Goal: Check status: Verify the current state of an ongoing process or item

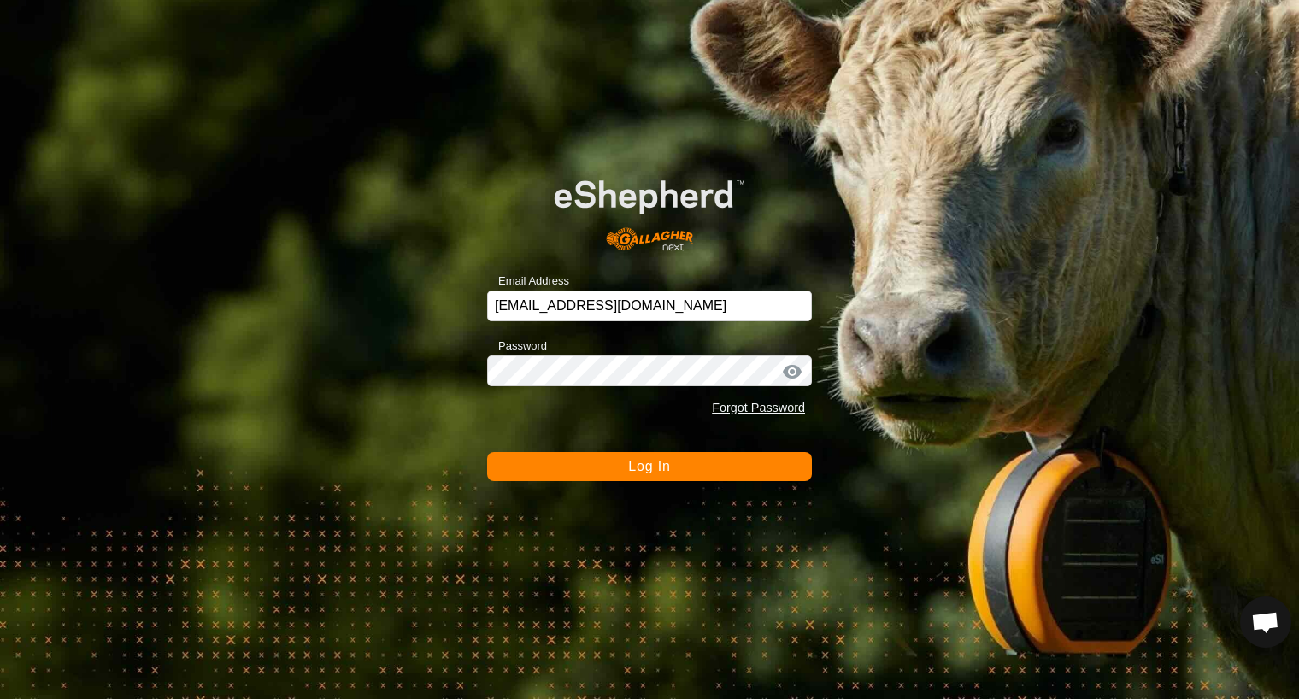
click at [626, 456] on button "Log In" at bounding box center [649, 466] width 325 height 29
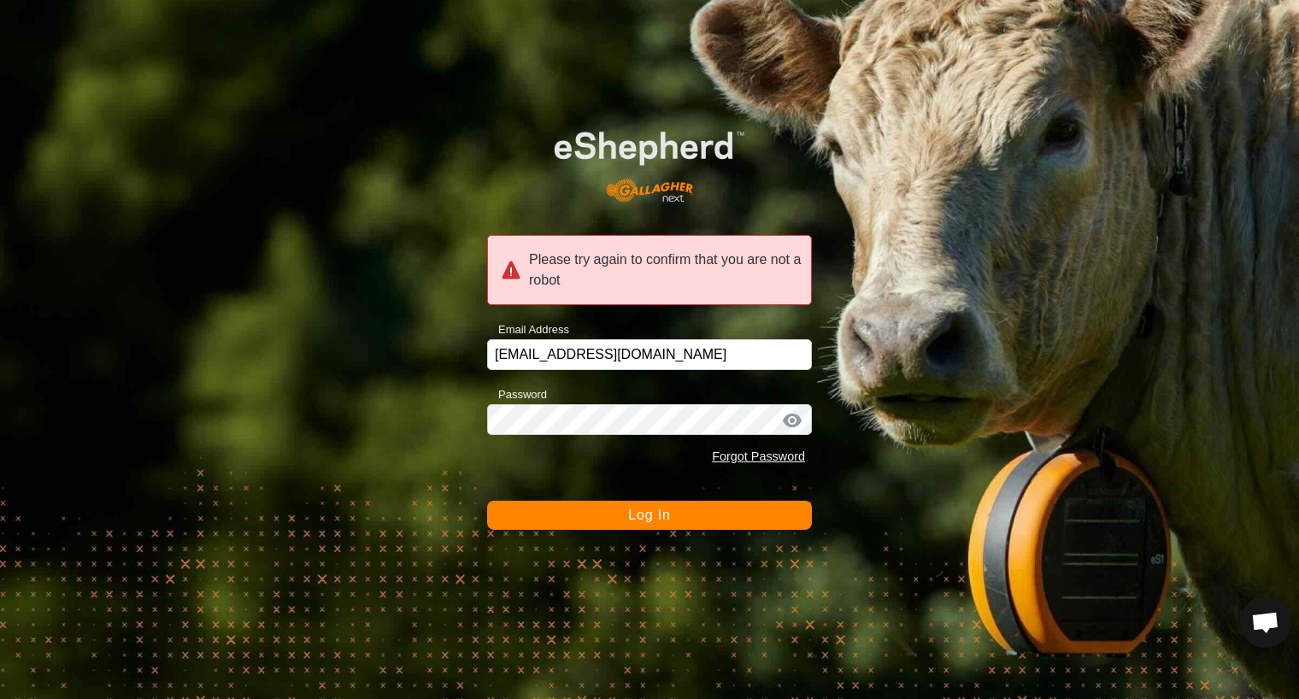
click at [616, 510] on button "Log In" at bounding box center [649, 515] width 325 height 29
click at [670, 510] on button "Log In" at bounding box center [649, 515] width 325 height 29
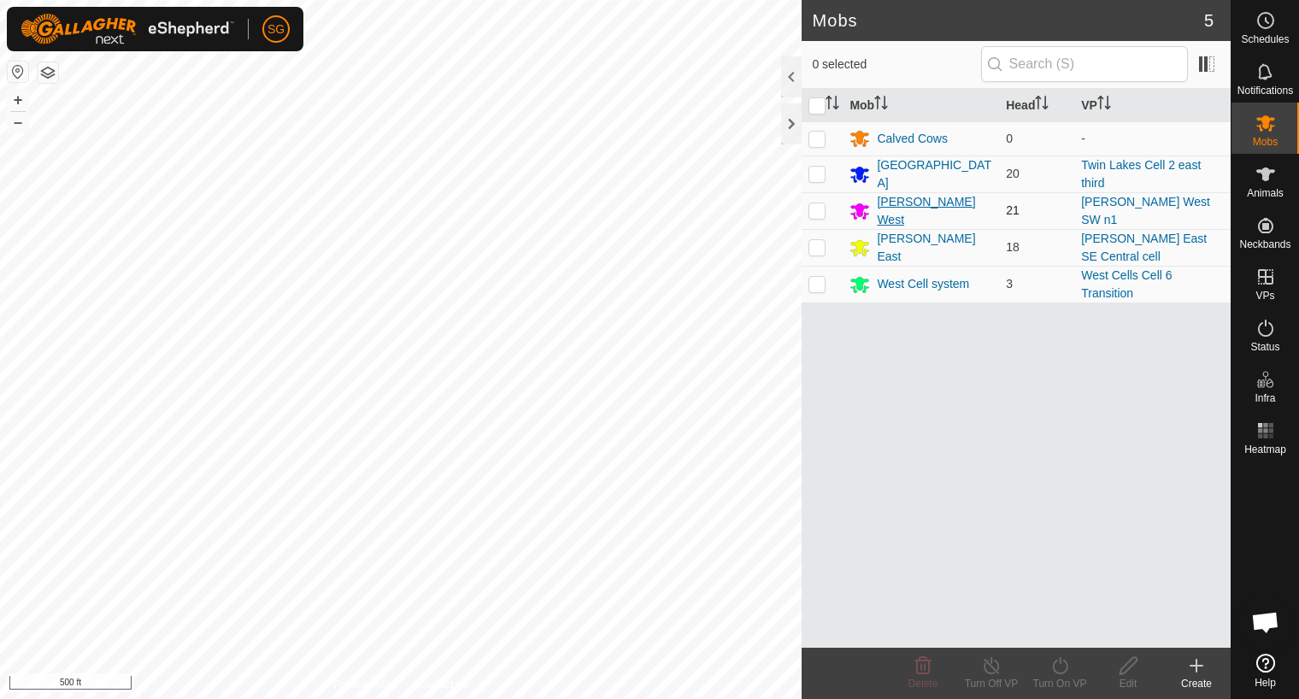
click at [899, 207] on div "[PERSON_NAME] West" at bounding box center [934, 211] width 115 height 36
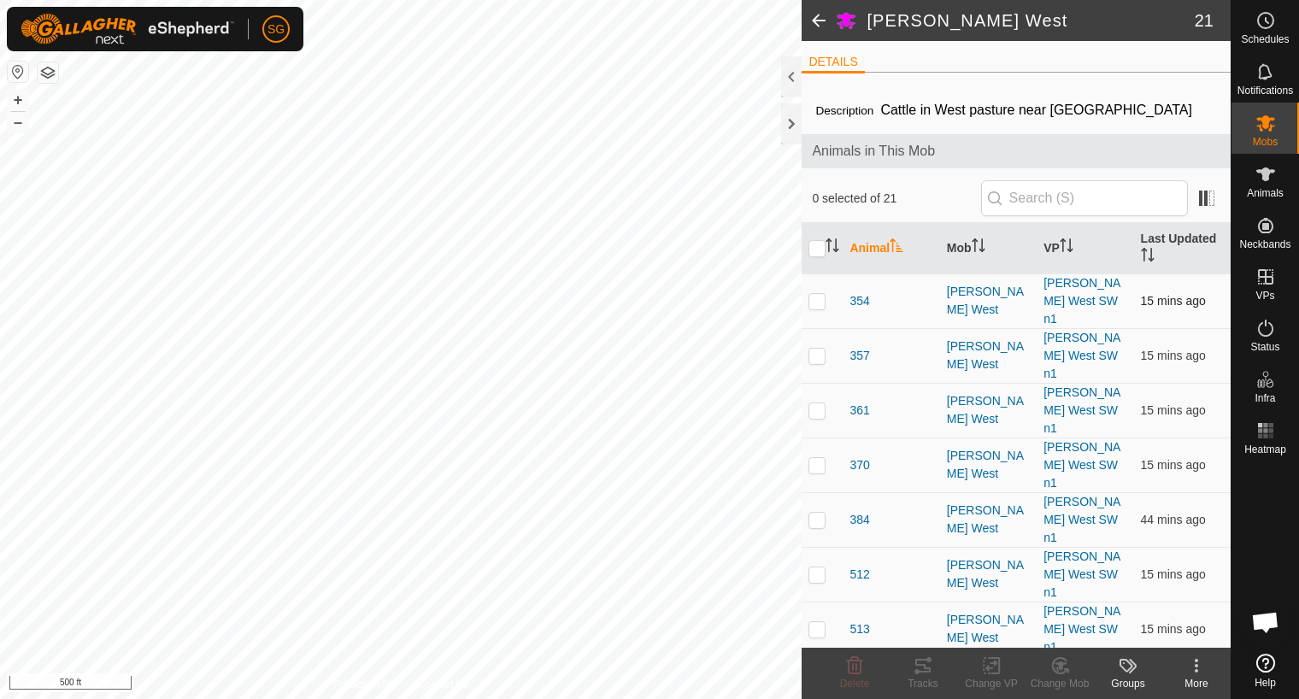
click at [824, 294] on p-checkbox at bounding box center [816, 301] width 17 height 14
checkbox input "false"
click at [1269, 431] on rect at bounding box center [1270, 430] width 4 height 4
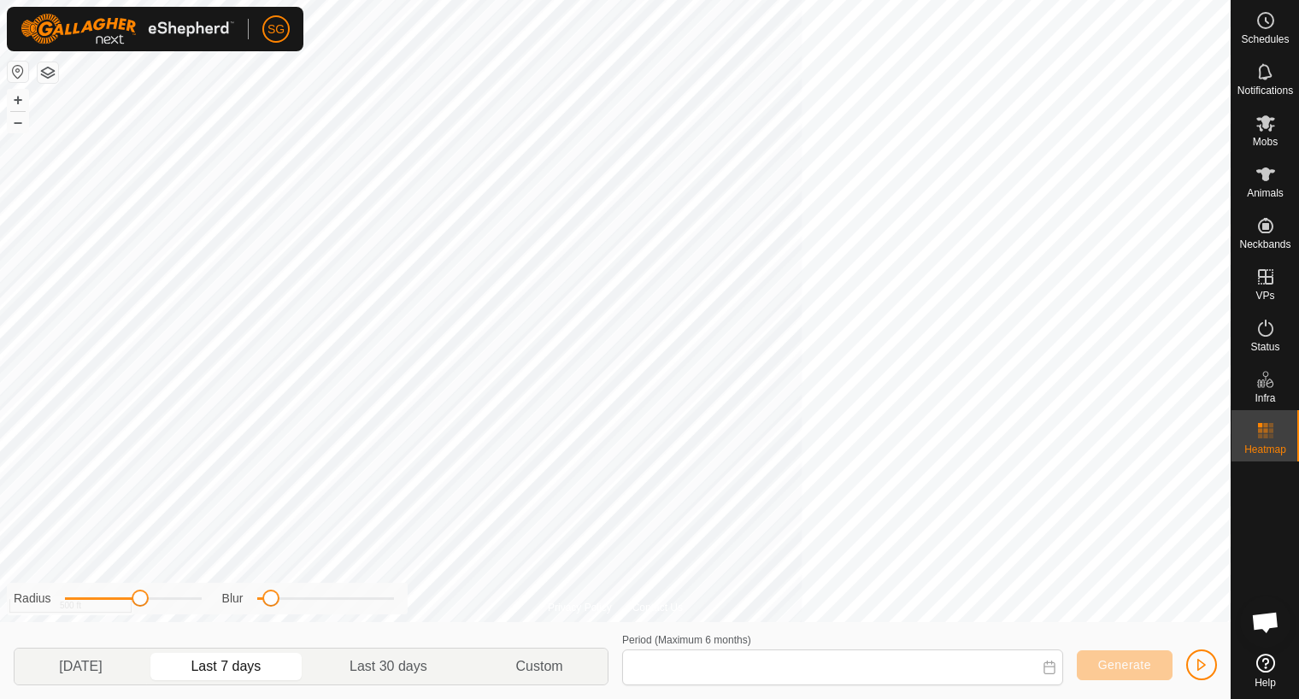
type input "[DATE] - [DATE]"
